Goal: Task Accomplishment & Management: Use online tool/utility

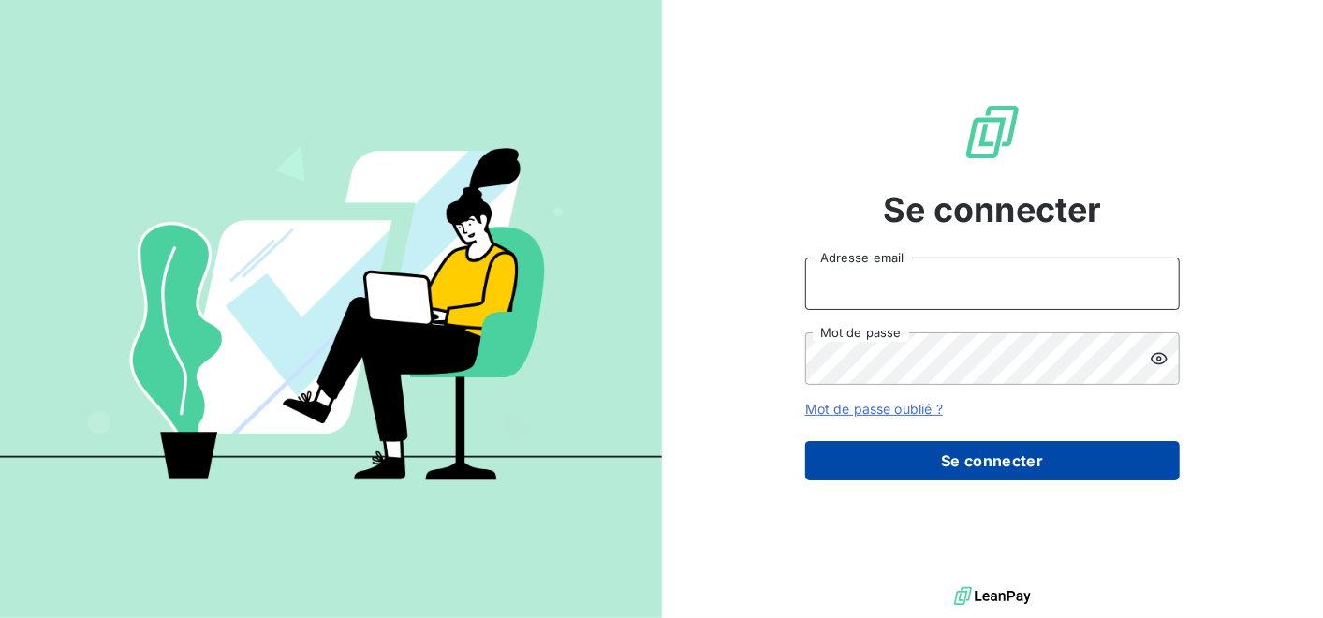
type input "[PERSON_NAME][EMAIL_ADDRESS][DOMAIN_NAME]"
click at [957, 465] on button "Se connecter" at bounding box center [992, 460] width 374 height 39
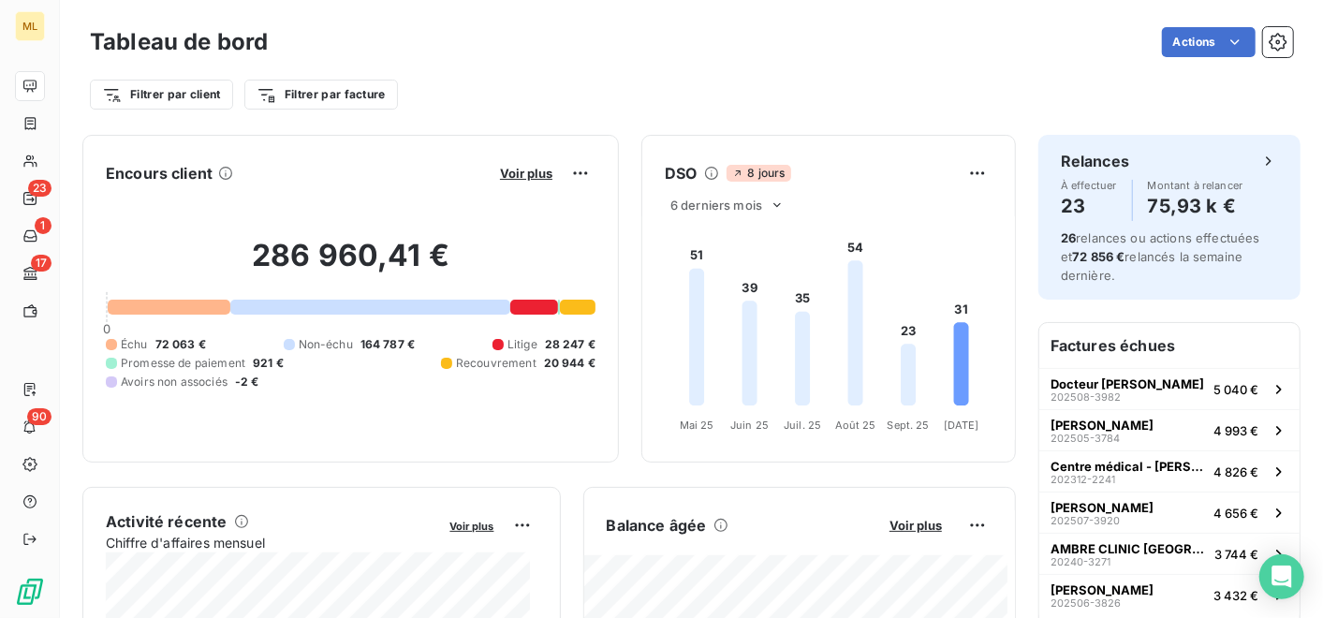
click at [582, 68] on div "Filtrer par client Filtrer par facture" at bounding box center [691, 87] width 1203 height 51
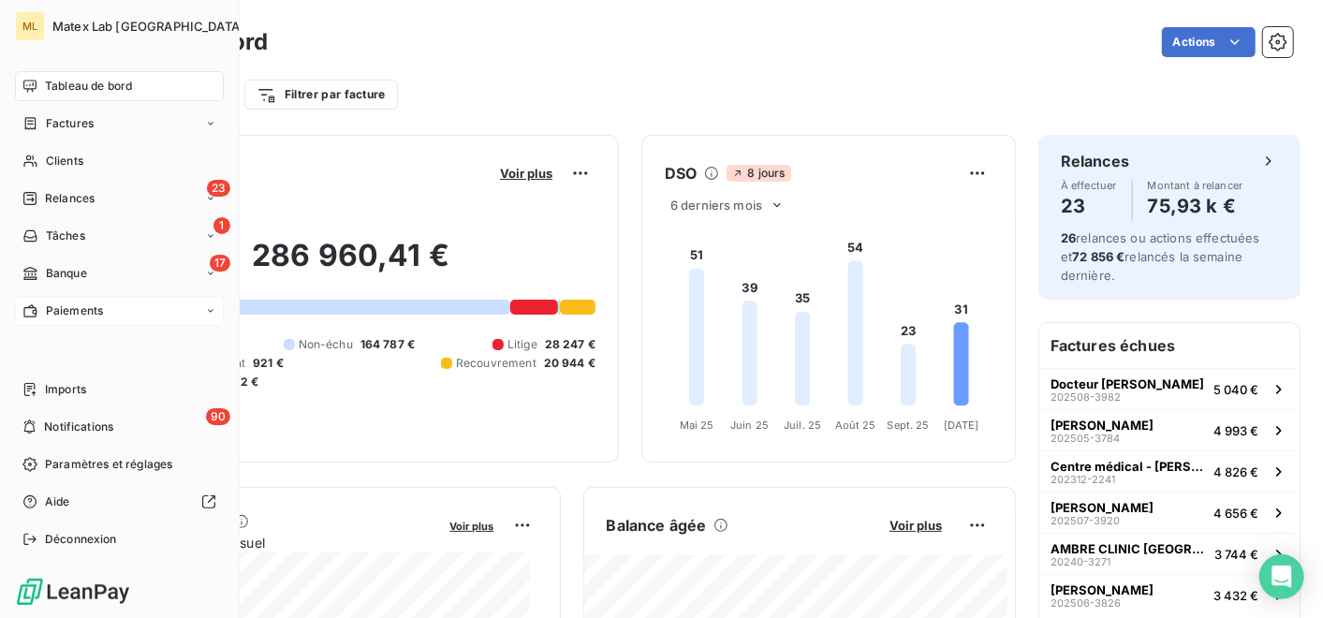
click at [80, 300] on div "Paiements" at bounding box center [119, 311] width 209 height 30
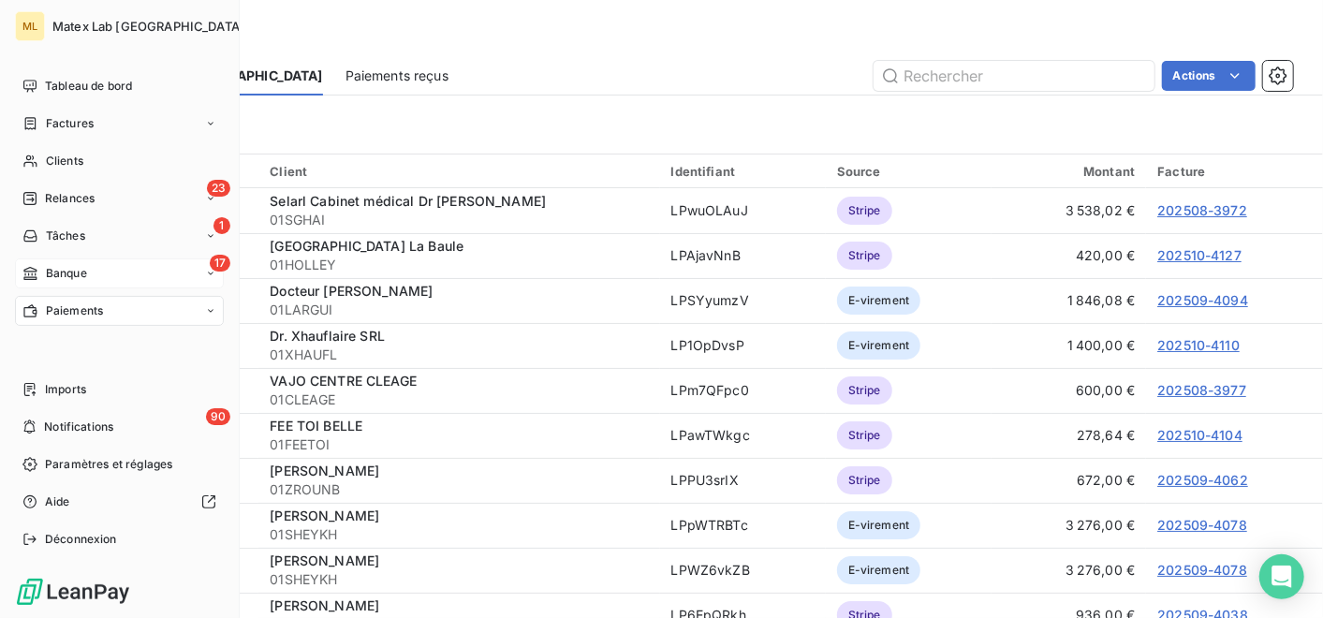
click at [56, 265] on span "Banque" at bounding box center [66, 273] width 41 height 17
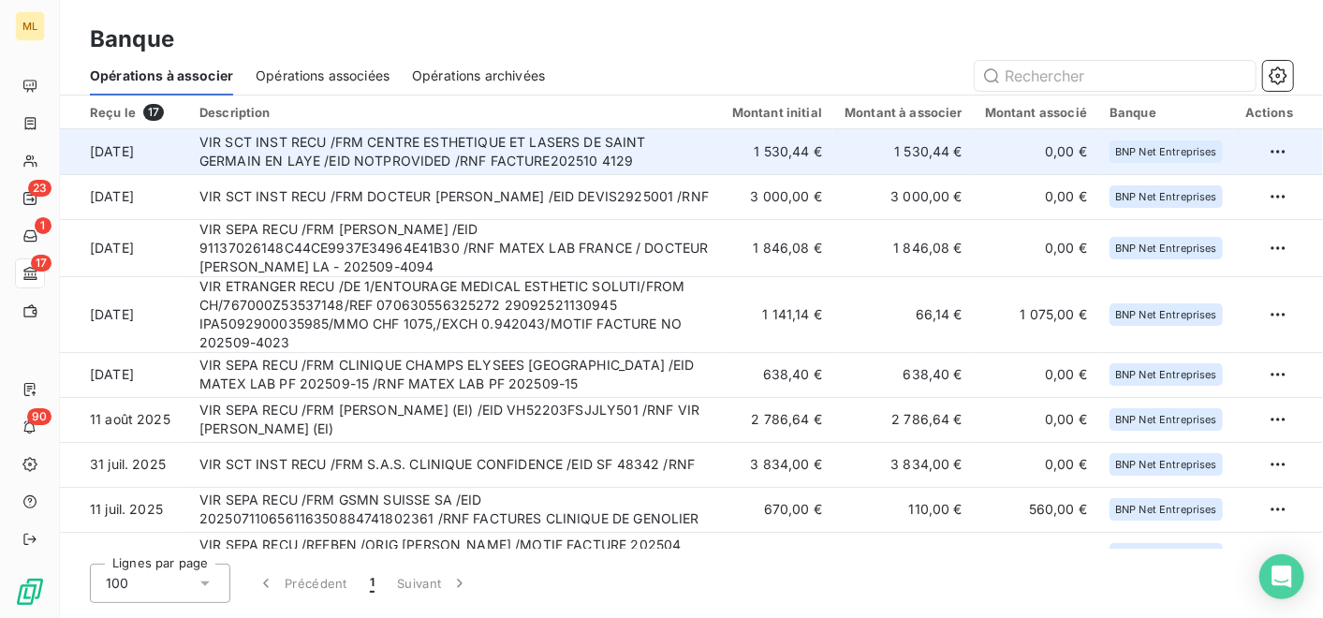
click at [706, 150] on td "VIR SCT INST RECU /FRM CENTRE ESTHETIQUE ET LASERS DE SAINT GERMAIN EN LAYE /EI…" at bounding box center [454, 151] width 533 height 45
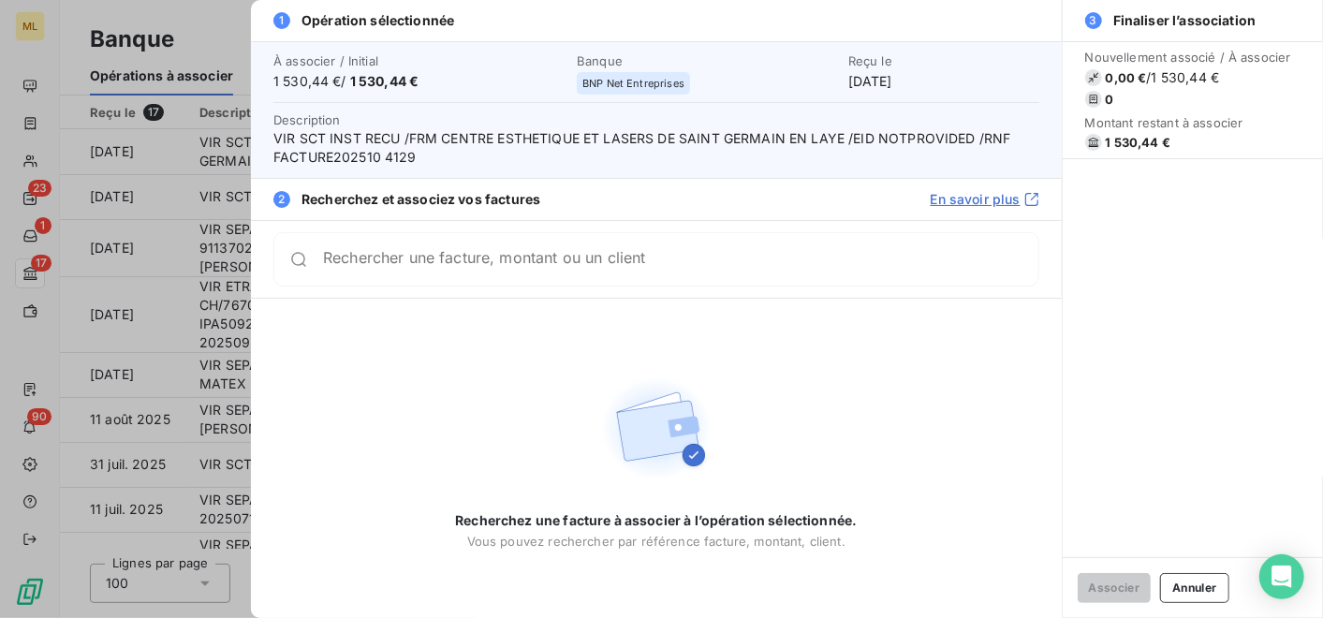
click at [637, 269] on input "Rechercher une facture, montant ou un client" at bounding box center [680, 259] width 715 height 19
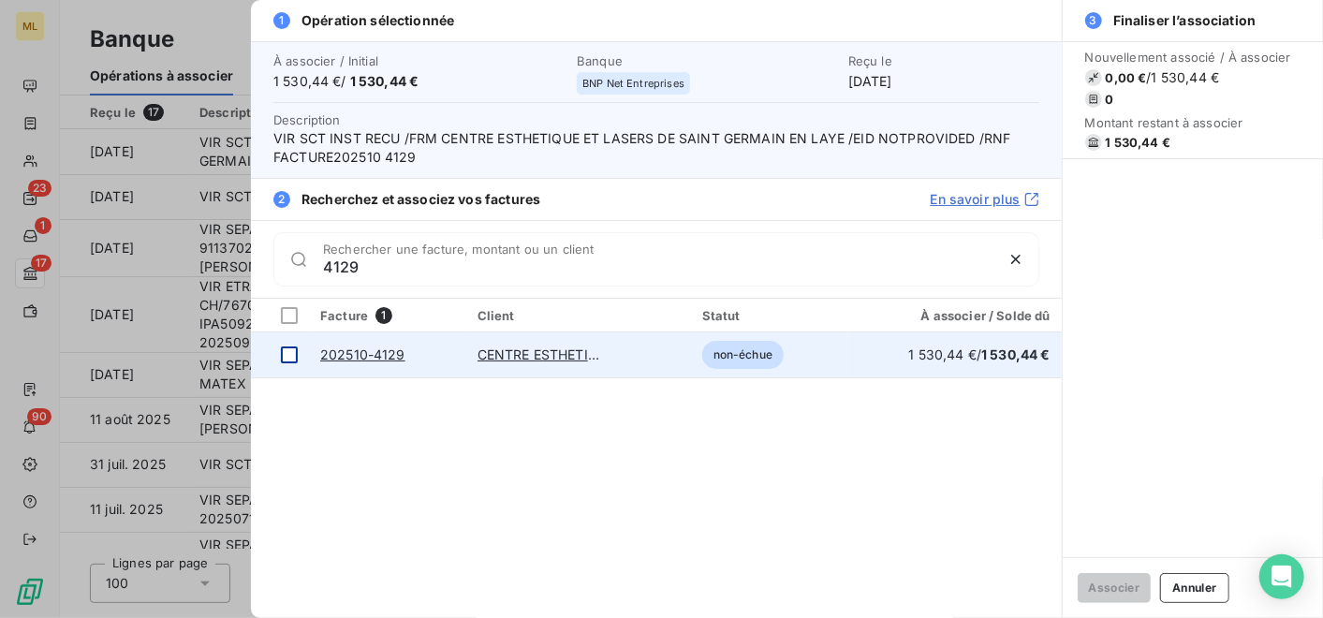
type input "4129"
click at [287, 355] on div at bounding box center [289, 354] width 17 height 17
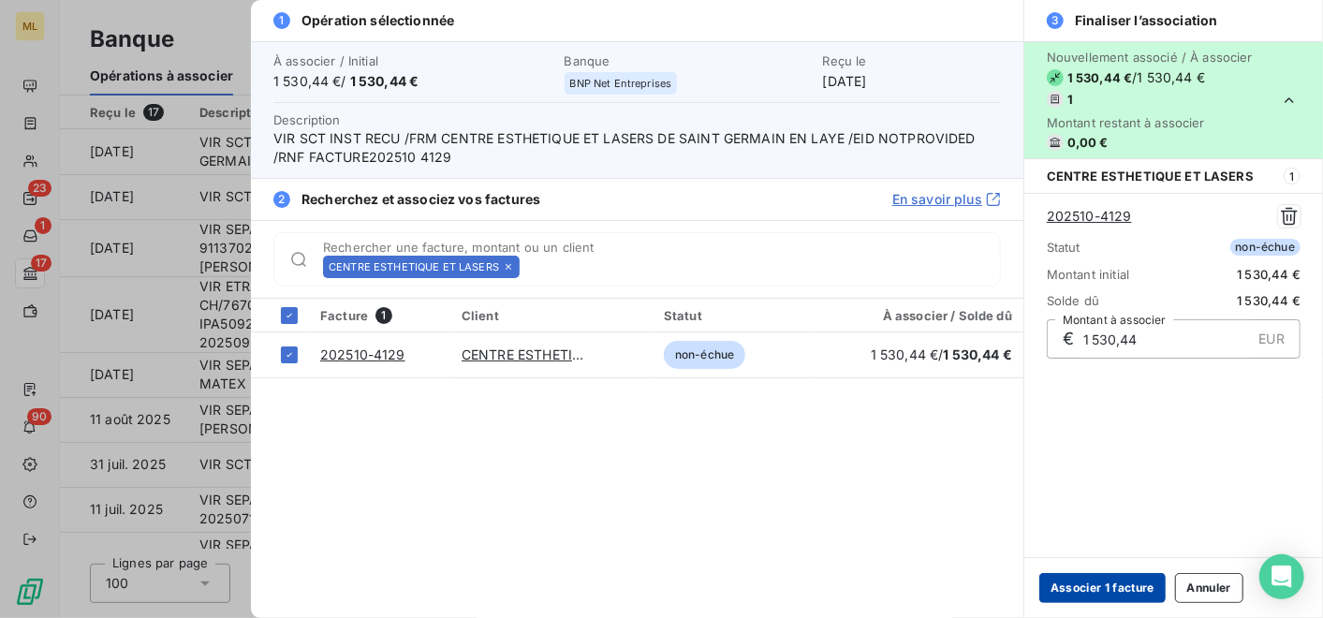
click at [1108, 583] on button "Associer 1 facture" at bounding box center [1102, 588] width 126 height 30
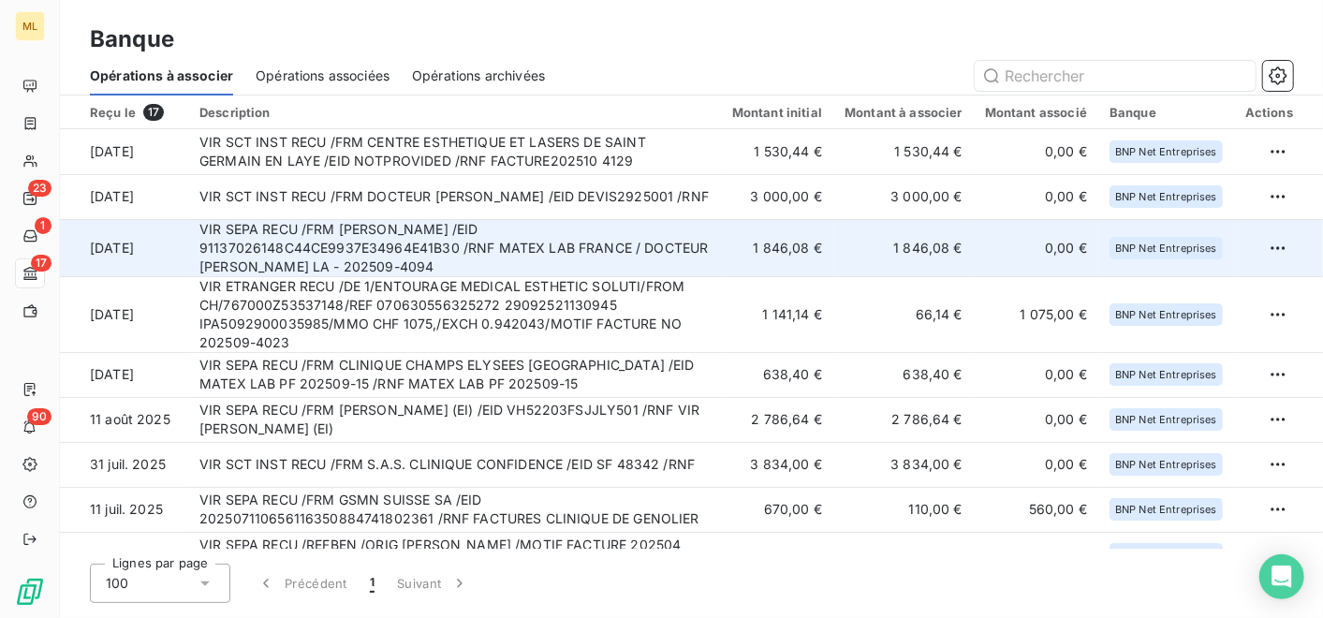
click at [692, 238] on td "VIR SEPA RECU /FRM [PERSON_NAME] /EID 91137026148C44CE9937E34964E41B30 /RNF MAT…" at bounding box center [454, 247] width 533 height 57
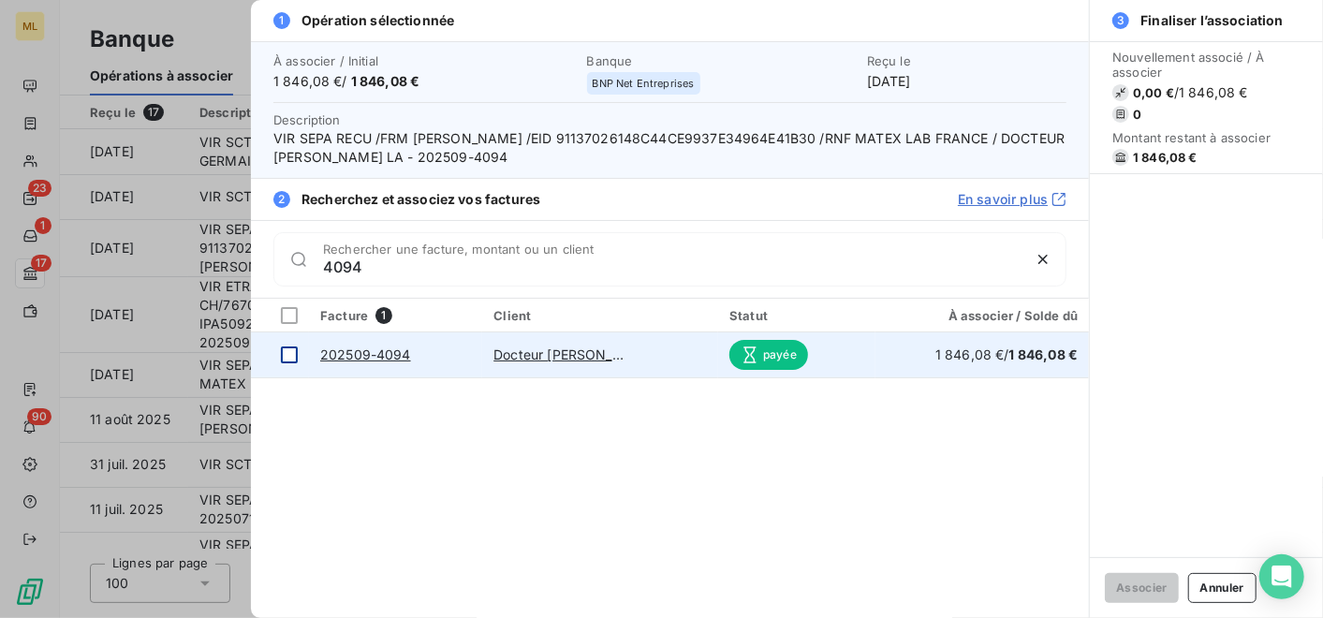
type input "4094"
click at [288, 355] on div at bounding box center [289, 354] width 17 height 17
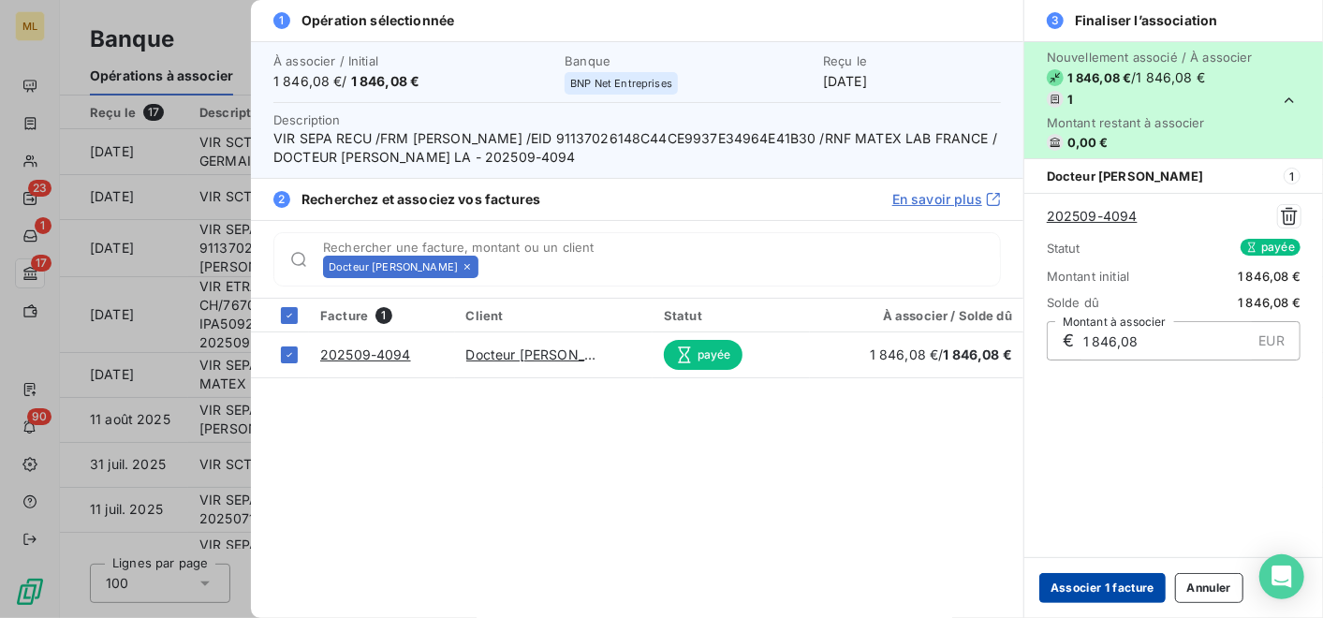
click at [1099, 585] on button "Associer 1 facture" at bounding box center [1102, 588] width 126 height 30
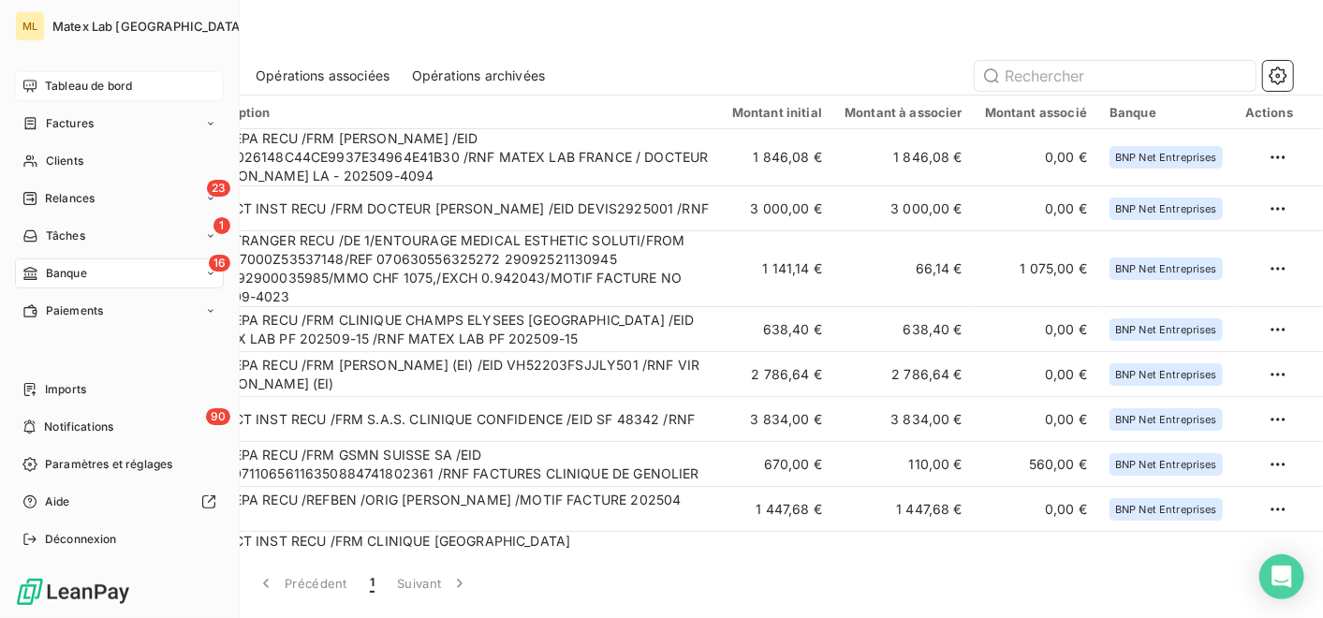
click at [37, 78] on div "Tableau de bord" at bounding box center [119, 86] width 209 height 30
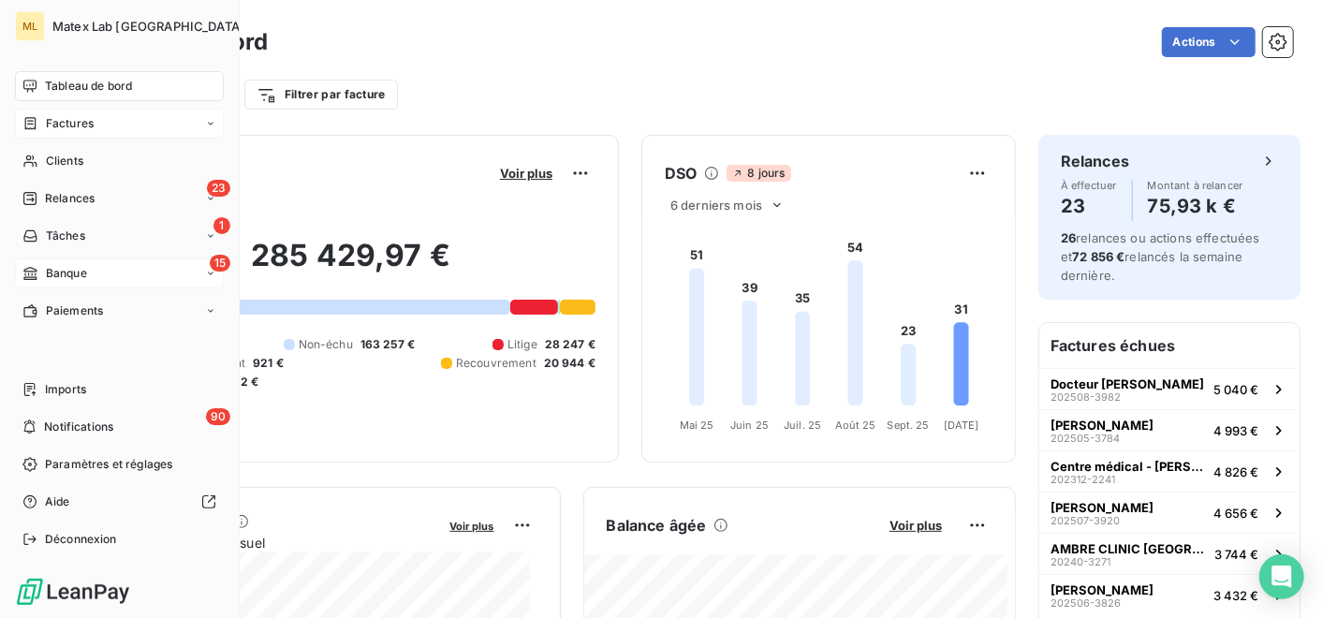
click at [69, 131] on span "Factures" at bounding box center [70, 123] width 48 height 17
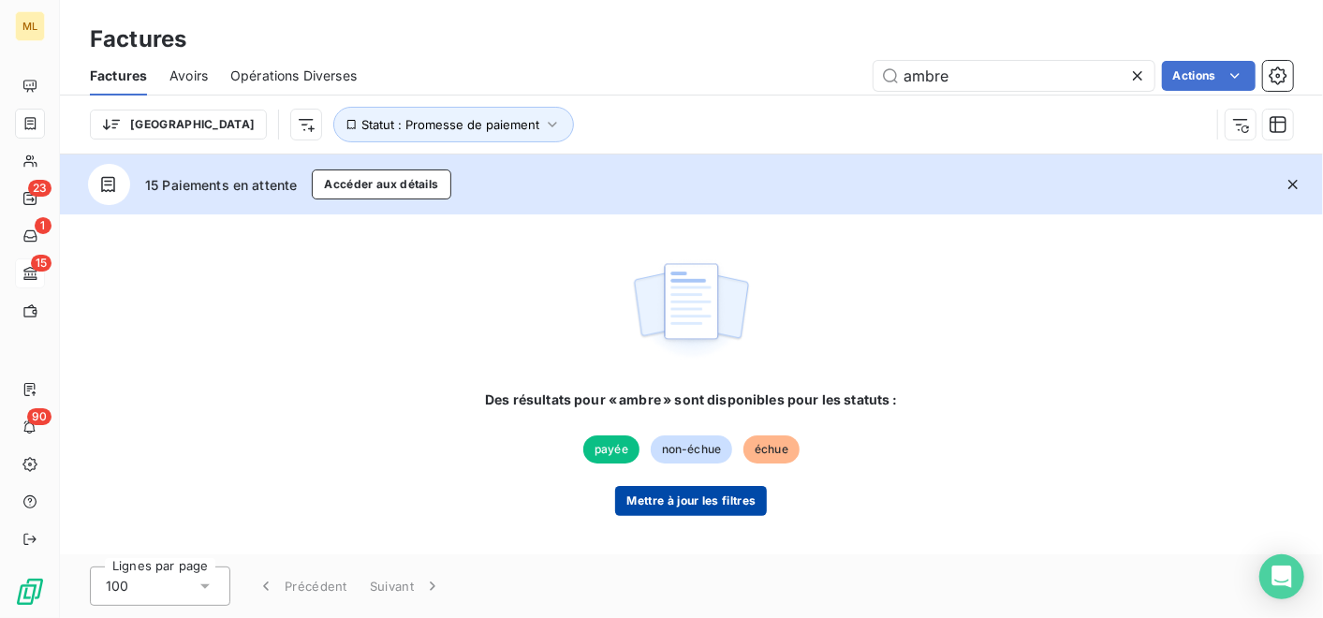
type input "ambre"
click at [712, 492] on button "Mettre à jour les filtres" at bounding box center [691, 501] width 152 height 30
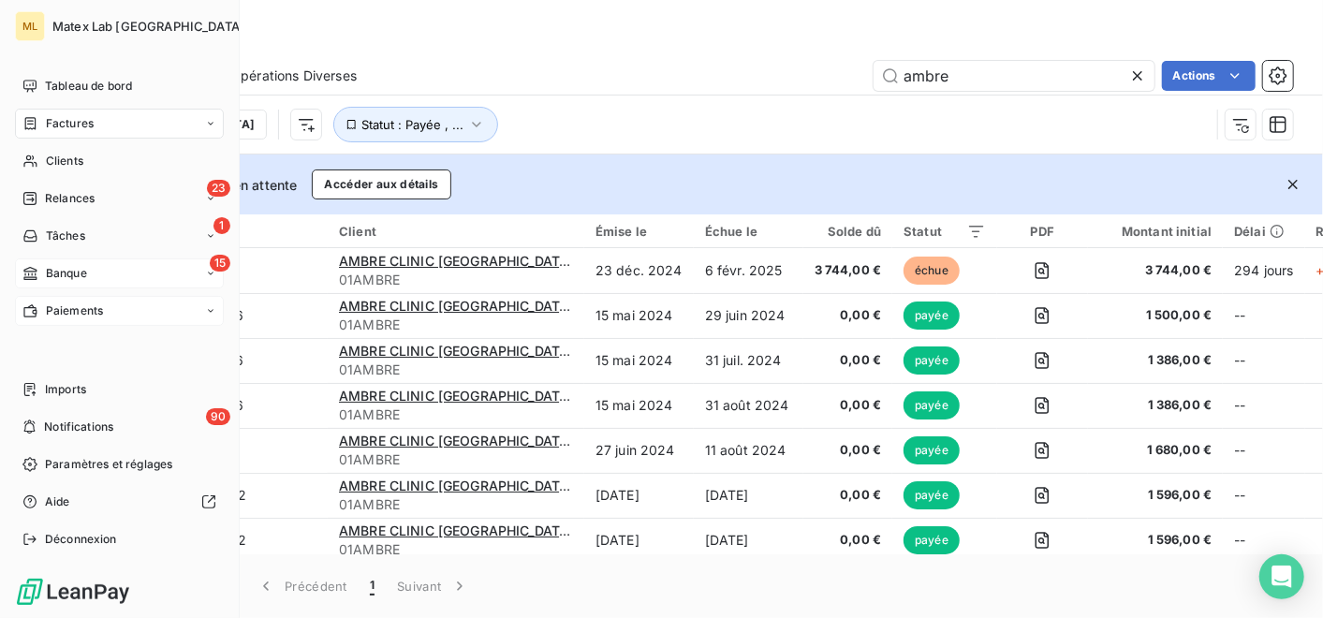
click at [81, 310] on span "Paiements" at bounding box center [74, 310] width 57 height 17
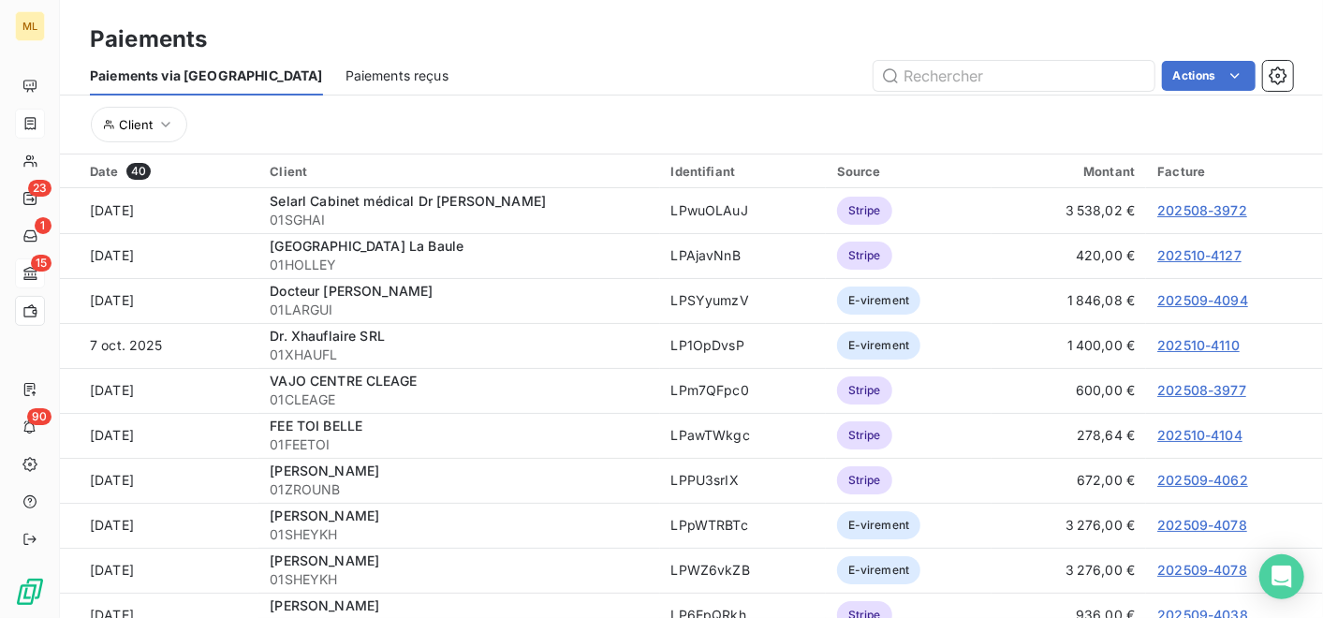
click at [1222, 123] on div "Client" at bounding box center [691, 125] width 1203 height 36
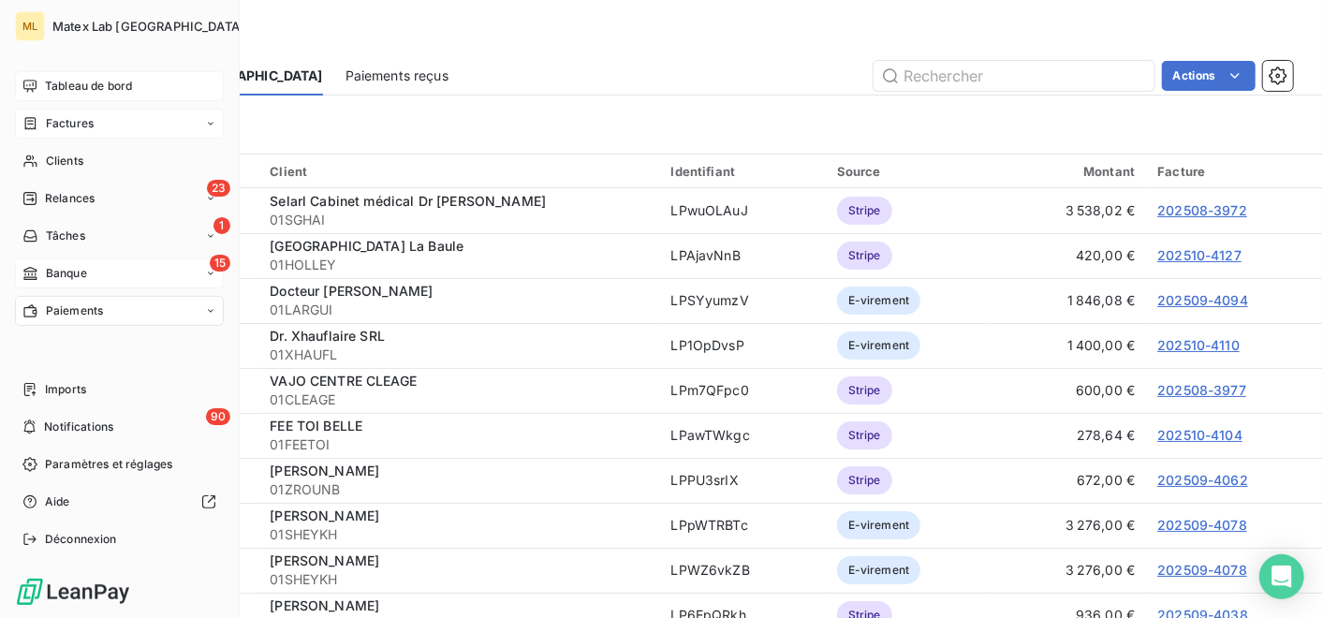
click at [110, 80] on span "Tableau de bord" at bounding box center [88, 86] width 87 height 17
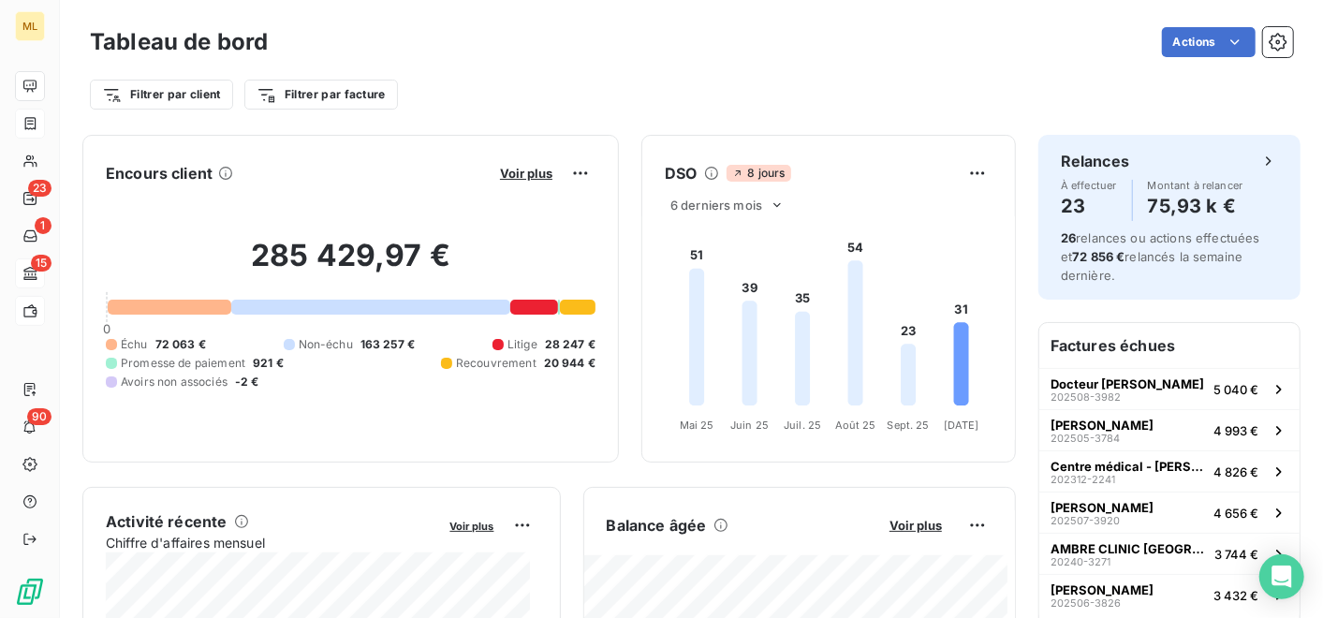
click at [703, 519] on div "Balance âgée" at bounding box center [738, 525] width 263 height 22
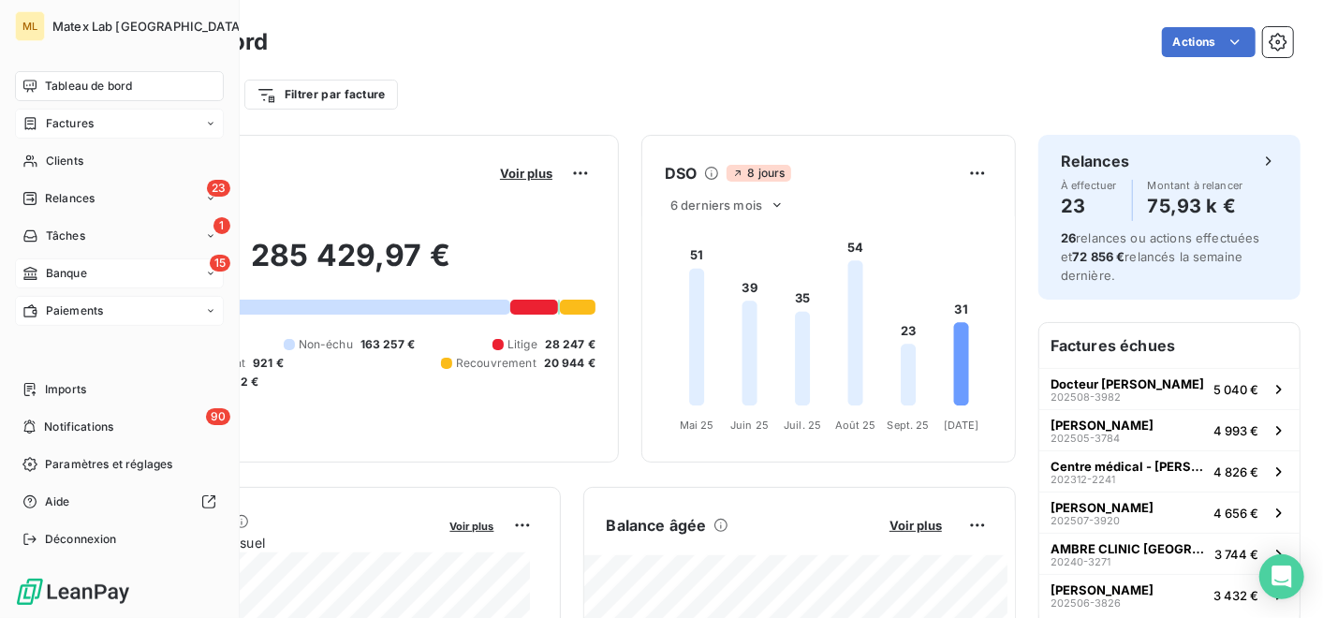
click at [76, 309] on span "Paiements" at bounding box center [74, 310] width 57 height 17
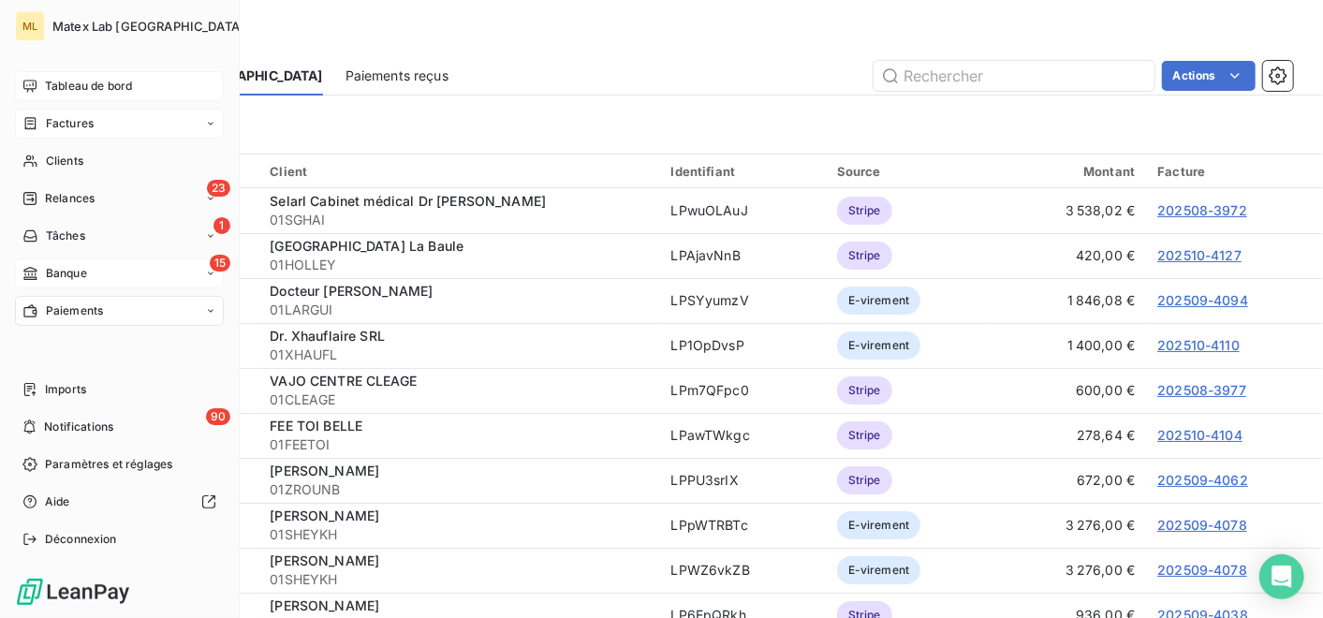
click at [73, 91] on span "Tableau de bord" at bounding box center [88, 86] width 87 height 17
